Goal: Task Accomplishment & Management: Use online tool/utility

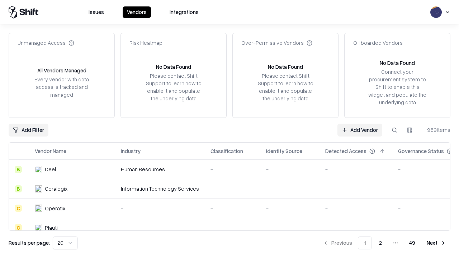
click at [360, 130] on link "Add Vendor" at bounding box center [359, 130] width 45 height 13
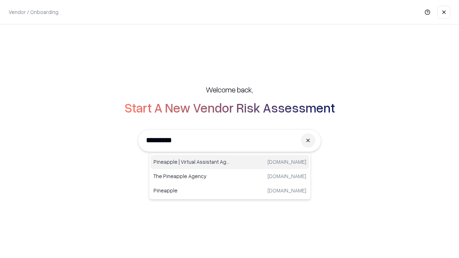
click at [230, 162] on div "Pineapple | Virtual Assistant Agency [DOMAIN_NAME]" at bounding box center [230, 162] width 158 height 14
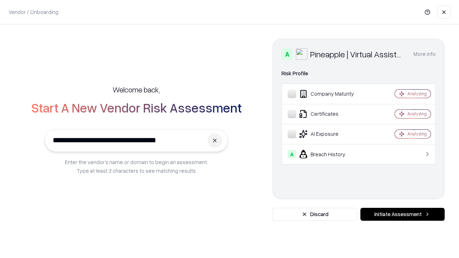
type input "**********"
click at [402, 214] on button "Initiate Assessment" at bounding box center [402, 214] width 84 height 13
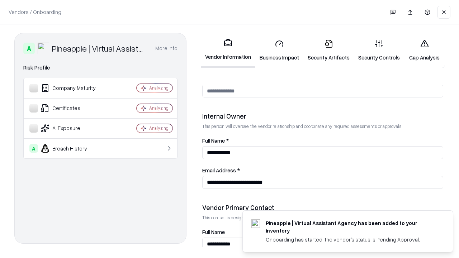
scroll to position [371, 0]
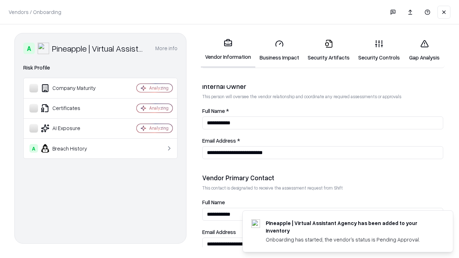
click at [279, 50] on link "Business Impact" at bounding box center [279, 50] width 48 height 33
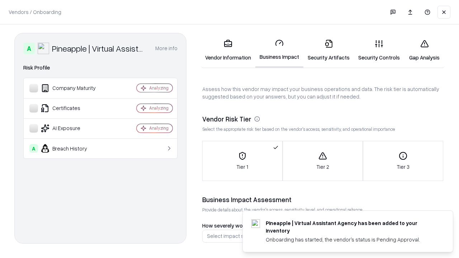
click at [424, 50] on link "Gap Analysis" at bounding box center [424, 50] width 41 height 33
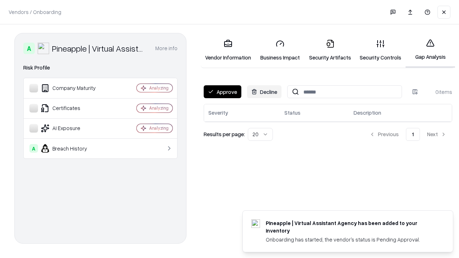
click at [222, 92] on button "Approve" at bounding box center [223, 91] width 38 height 13
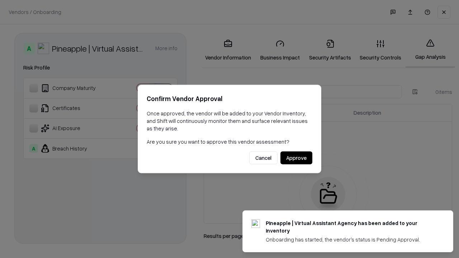
click at [296, 158] on button "Approve" at bounding box center [296, 158] width 32 height 13
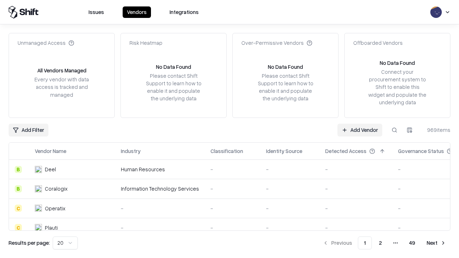
type input "**********"
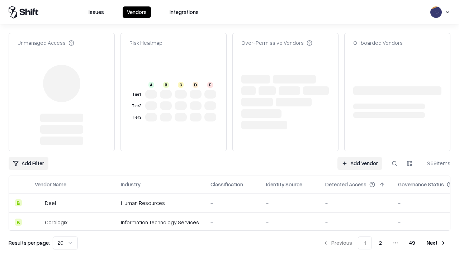
click at [360, 157] on link "Add Vendor" at bounding box center [359, 163] width 45 height 13
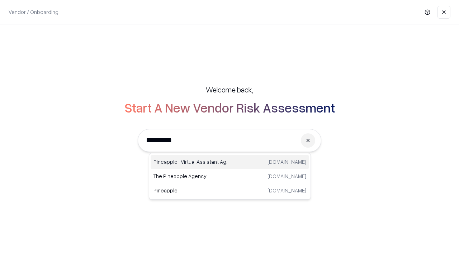
click at [230, 162] on div "Pineapple | Virtual Assistant Agency [DOMAIN_NAME]" at bounding box center [230, 162] width 158 height 14
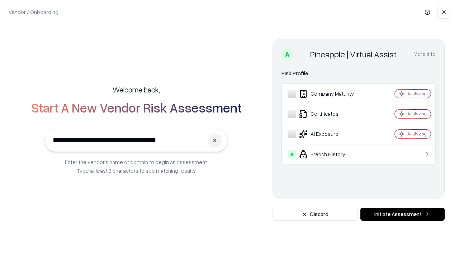
type input "**********"
click at [402, 214] on button "Initiate Assessment" at bounding box center [402, 214] width 84 height 13
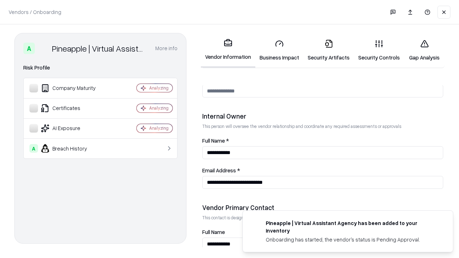
scroll to position [371, 0]
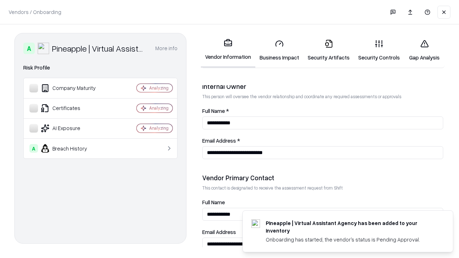
click at [424, 50] on link "Gap Analysis" at bounding box center [424, 50] width 41 height 33
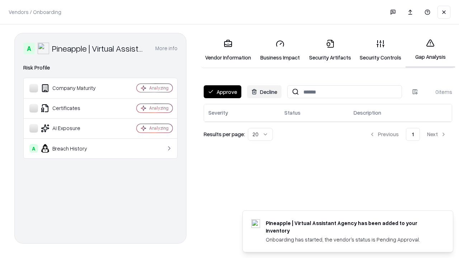
click at [222, 92] on button "Approve" at bounding box center [223, 91] width 38 height 13
